Goal: Obtain resource: Obtain resource

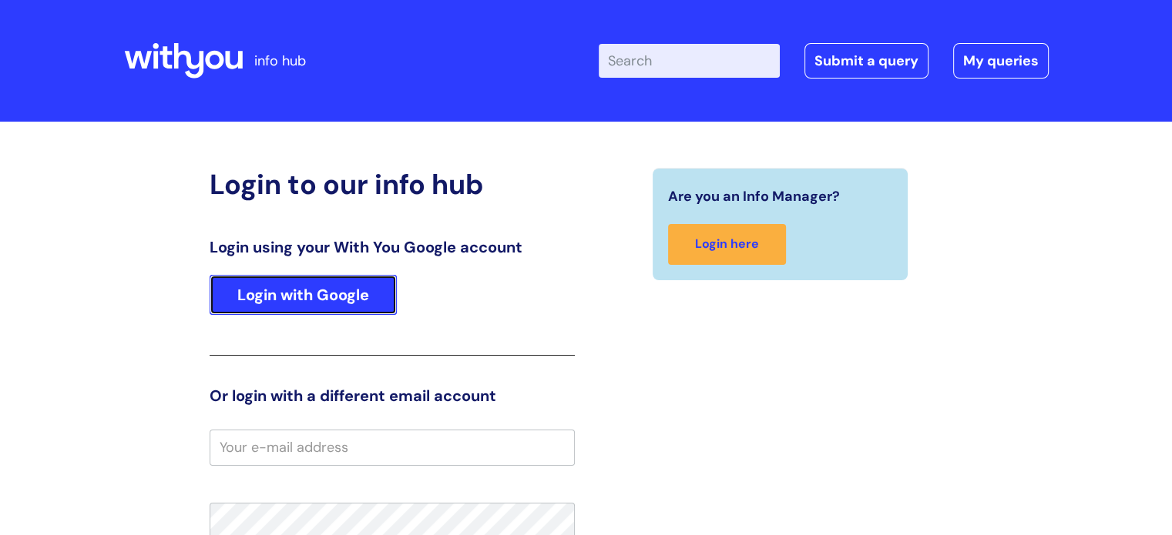
click at [373, 295] on link "Login with Google" at bounding box center [303, 295] width 187 height 40
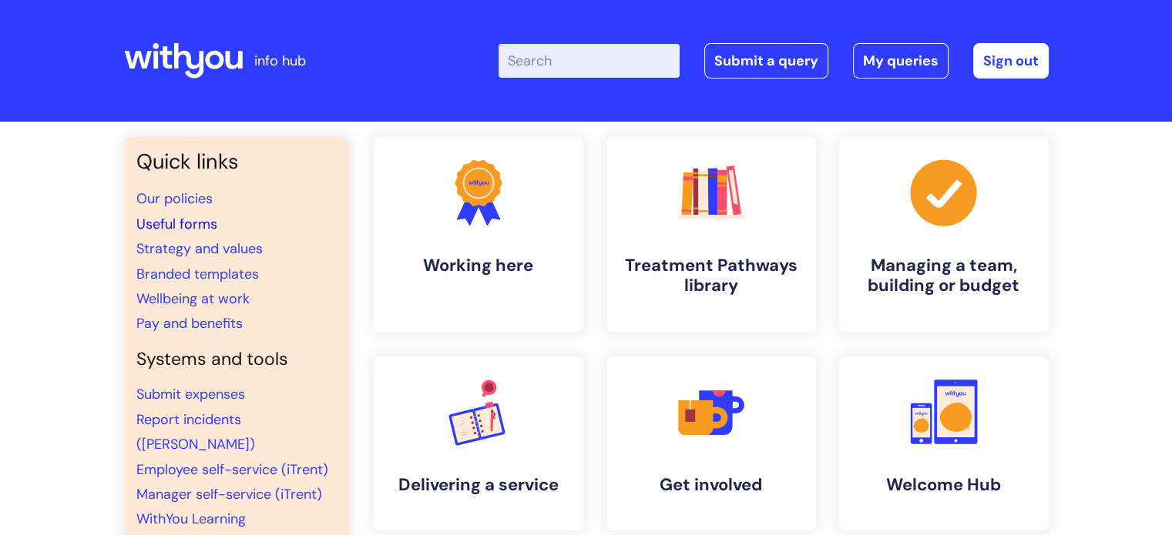
click at [196, 223] on link "Useful forms" at bounding box center [176, 224] width 81 height 18
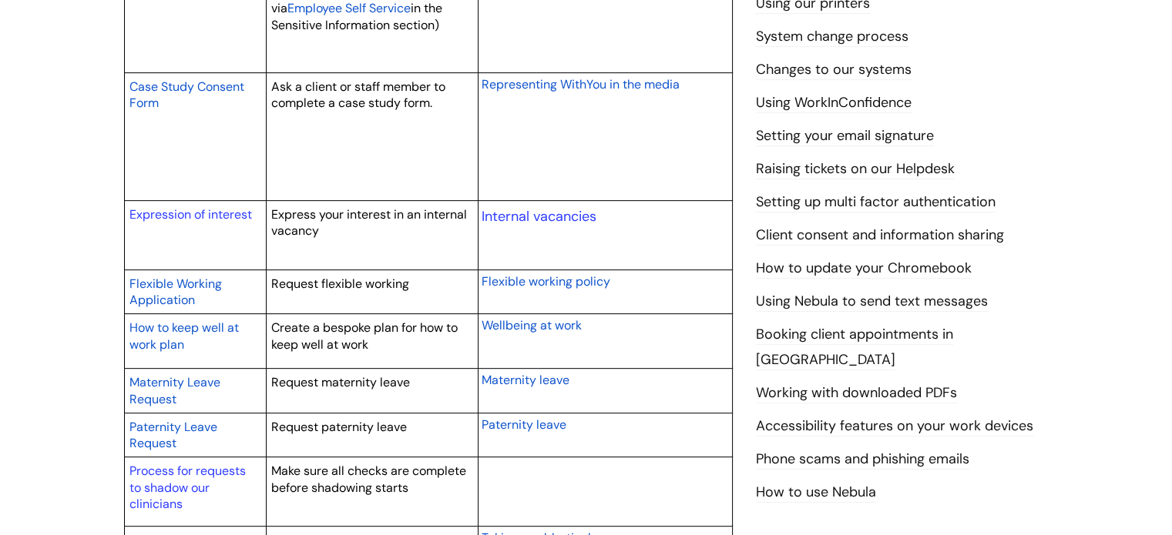
scroll to position [616, 0]
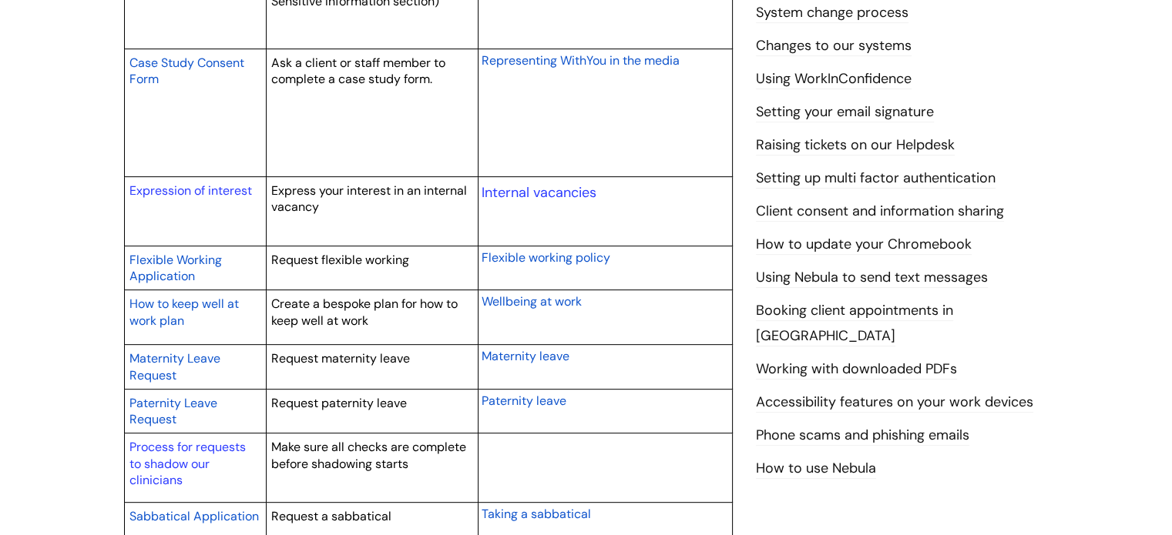
click at [178, 266] on span "Flexible Working Application" at bounding box center [175, 268] width 92 height 33
